Goal: Find contact information: Find contact information

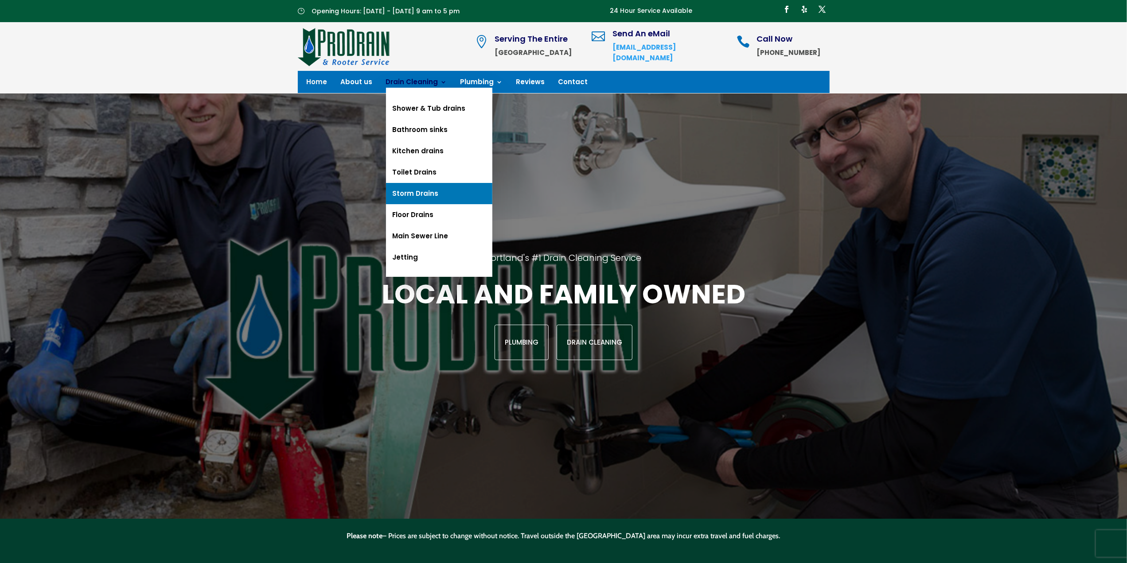
click at [408, 190] on link "Storm Drains" at bounding box center [439, 193] width 106 height 21
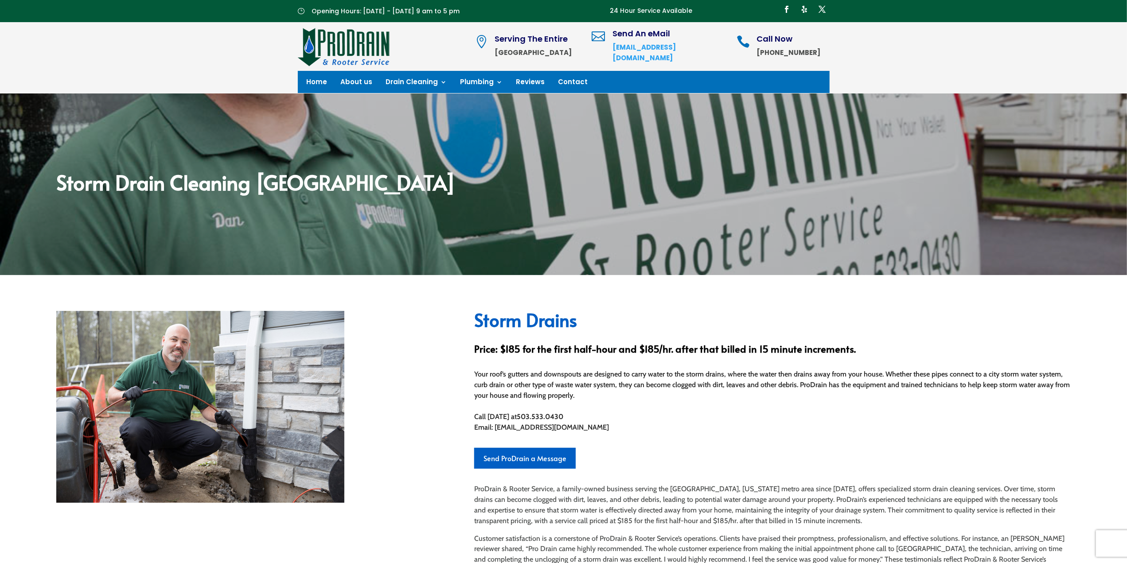
click at [504, 429] on span "Email: [EMAIL_ADDRESS][DOMAIN_NAME]" at bounding box center [541, 427] width 135 height 8
drag, startPoint x: 504, startPoint y: 429, endPoint x: 557, endPoint y: 428, distance: 52.3
click at [557, 428] on span "Email: [EMAIL_ADDRESS][DOMAIN_NAME]" at bounding box center [541, 427] width 135 height 8
copy span "[EMAIL_ADDRESS][DOMAIN_NAME]"
click at [507, 430] on span "Email: [EMAIL_ADDRESS][DOMAIN_NAME]" at bounding box center [541, 427] width 135 height 8
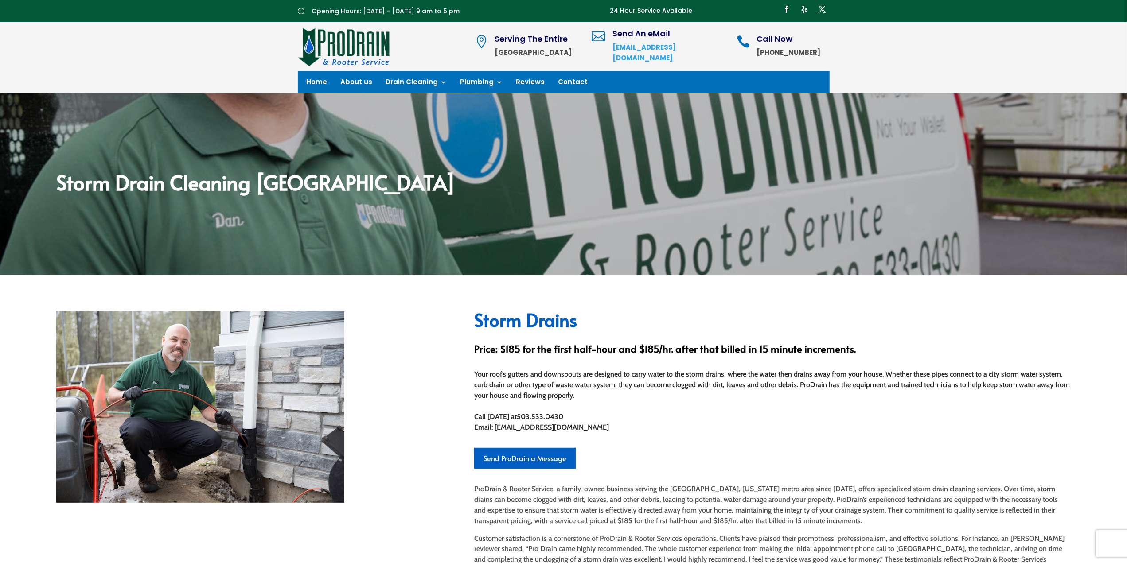
click at [501, 429] on span "Email: [EMAIL_ADDRESS][DOMAIN_NAME]" at bounding box center [541, 427] width 135 height 8
drag, startPoint x: 501, startPoint y: 429, endPoint x: 558, endPoint y: 428, distance: 56.7
click at [558, 428] on span "Email: [EMAIL_ADDRESS][DOMAIN_NAME]" at bounding box center [541, 427] width 135 height 8
copy span "[EMAIL_ADDRESS][DOMAIN_NAME]"
click at [0, 358] on div "Storm Drains Price: $185 for the first half-hour and $185/hr. after that billed…" at bounding box center [563, 443] width 1127 height 336
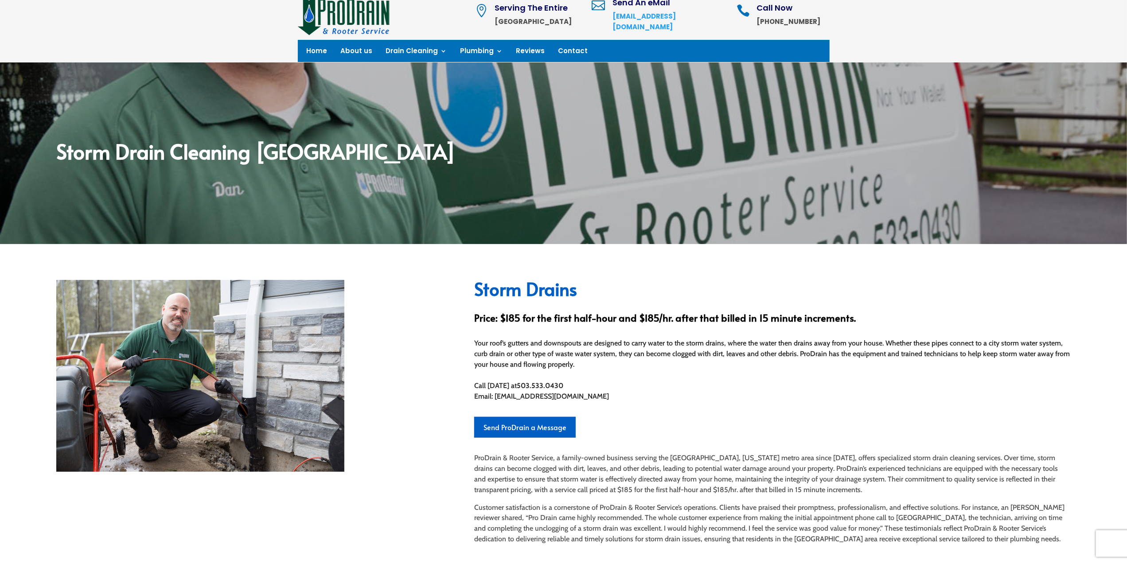
scroll to position [44, 0]
